Goal: Transaction & Acquisition: Subscribe to service/newsletter

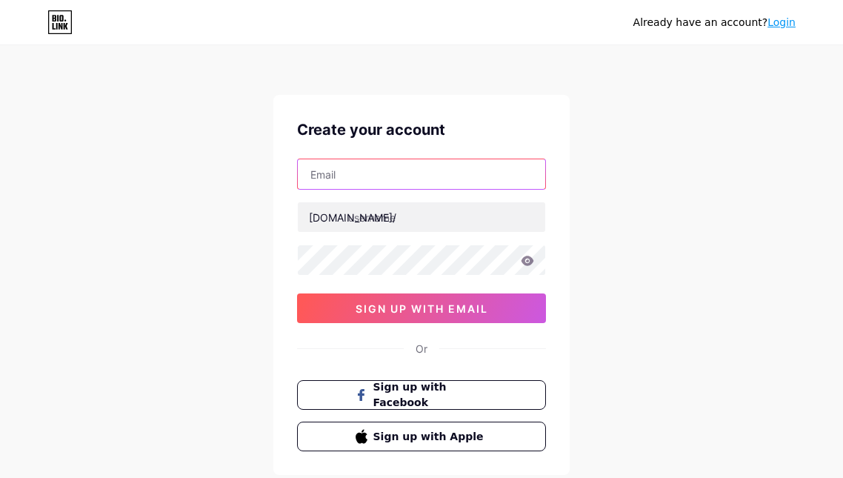
click at [357, 176] on input "text" at bounding box center [422, 174] width 248 height 30
type input "[EMAIL_ADDRESS][DOMAIN_NAME]"
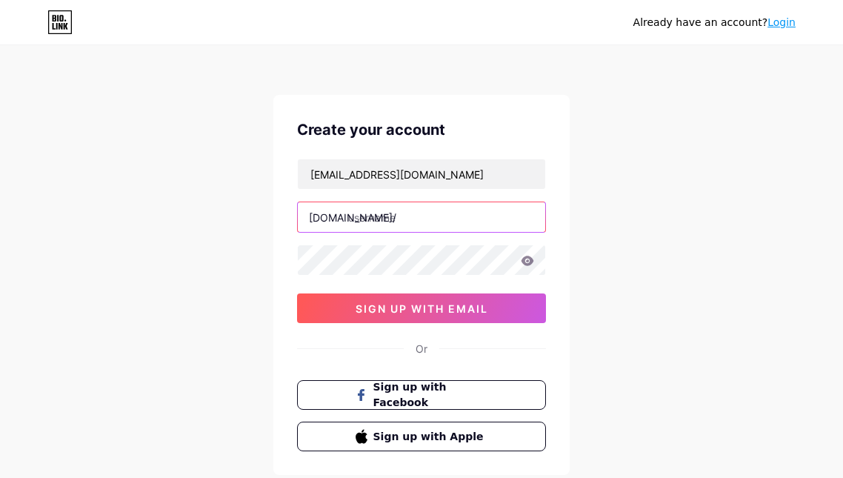
click at [396, 221] on input "text" at bounding box center [422, 217] width 248 height 30
type input "000kakera000"
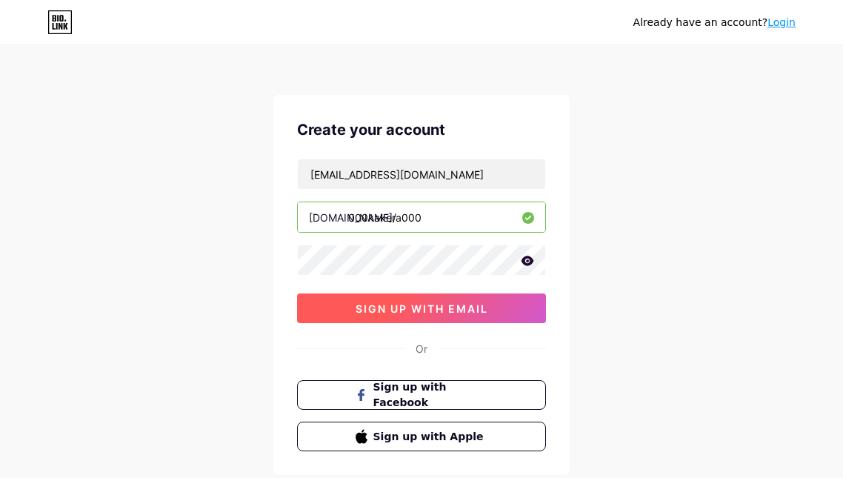
click at [465, 318] on button "sign up with email" at bounding box center [421, 308] width 249 height 30
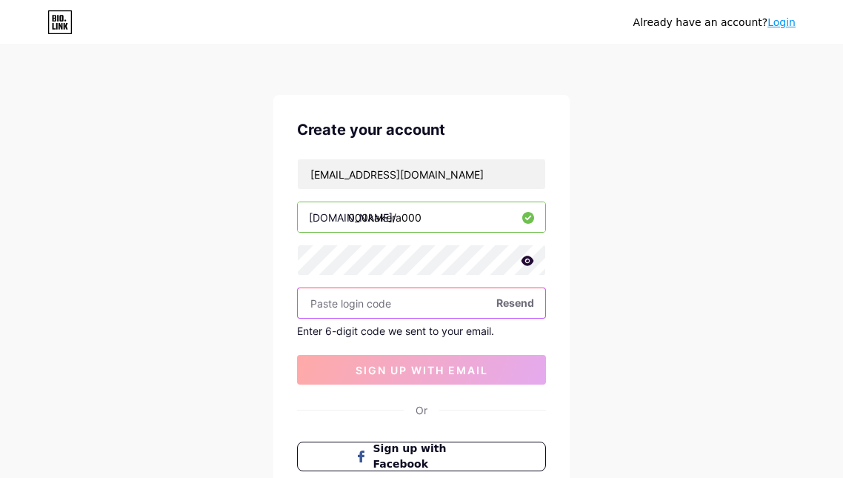
click at [371, 311] on input "text" at bounding box center [422, 303] width 248 height 30
paste input "316260"
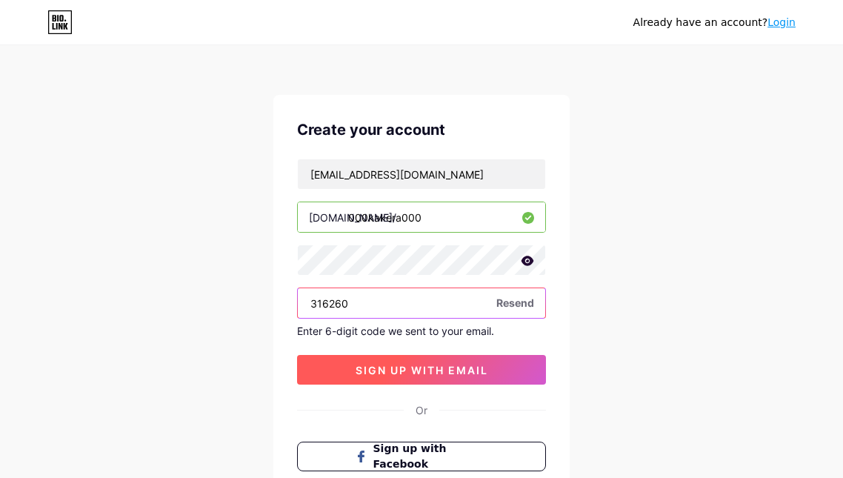
type input "316260"
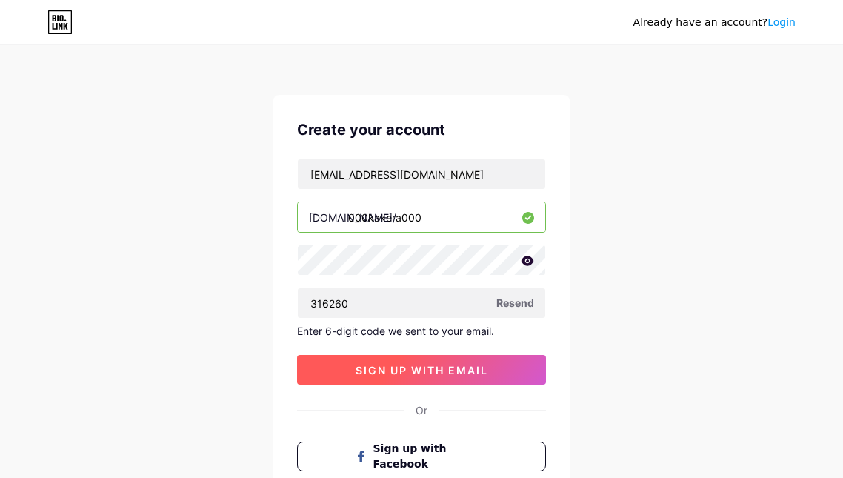
click at [416, 376] on span "sign up with email" at bounding box center [422, 370] width 133 height 13
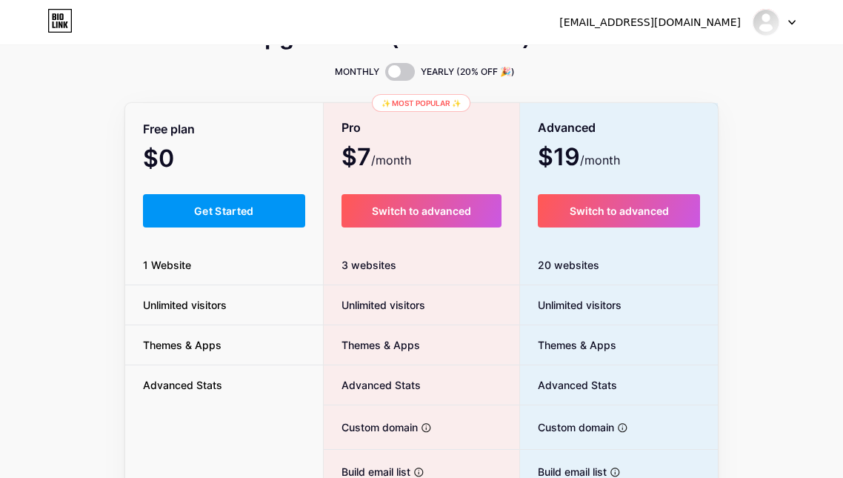
scroll to position [50, 0]
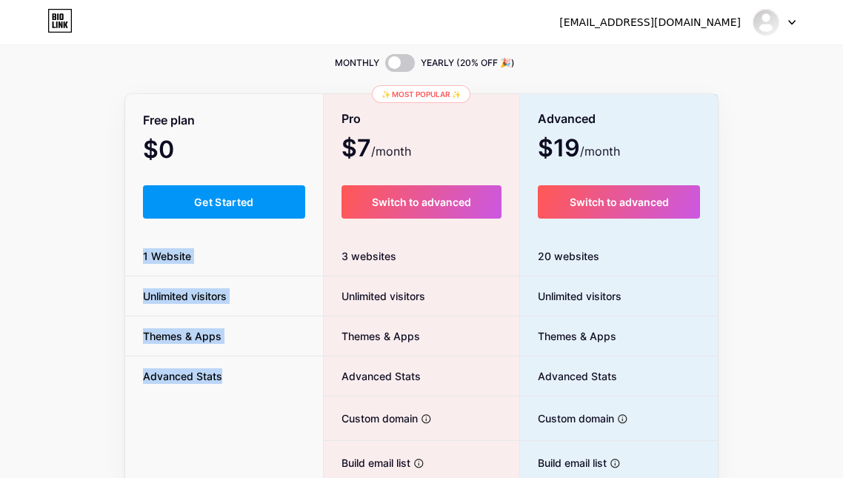
drag, startPoint x: 230, startPoint y: 388, endPoint x: 140, endPoint y: 257, distance: 158.7
click at [140, 257] on ul "1 Website Unlimited visitors Themes & Apps Advanced Stats" at bounding box center [224, 315] width 198 height 159
copy ul "1 Website Unlimited visitors Themes & Apps Advanced Stats"
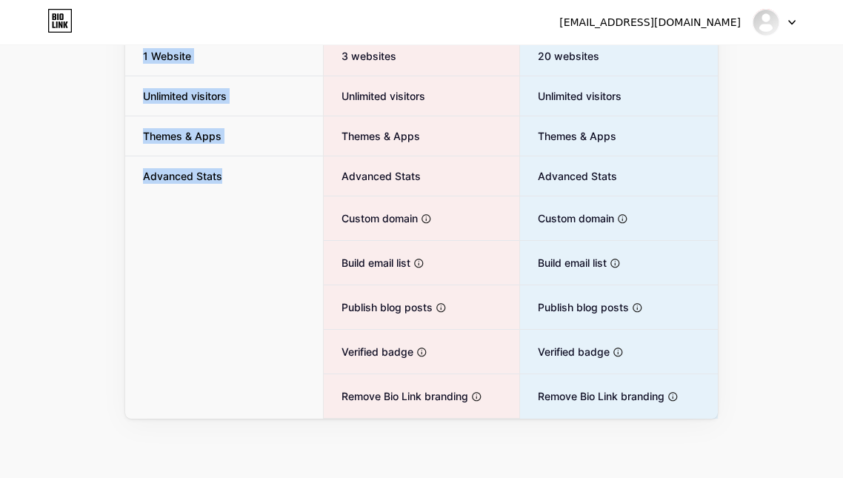
scroll to position [0, 0]
